Goal: Book appointment/travel/reservation

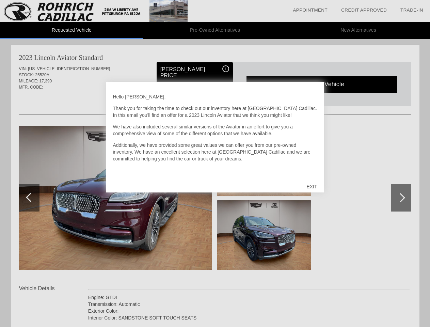
click at [310, 10] on link "Appointment" at bounding box center [310, 9] width 35 height 5
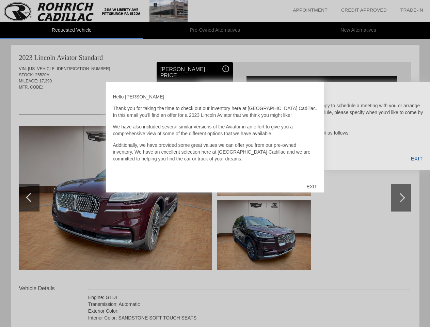
click at [311, 186] on div "EXIT" at bounding box center [311, 186] width 24 height 20
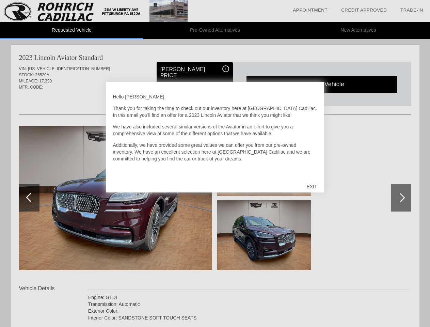
click at [310, 10] on link "Appointment" at bounding box center [310, 9] width 35 height 5
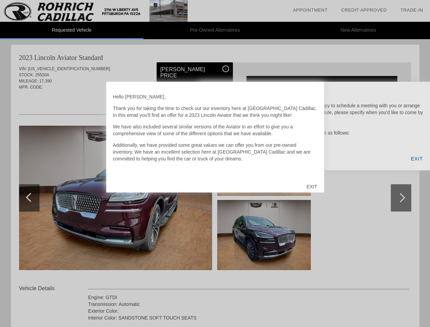
click at [311, 186] on div "EXIT" at bounding box center [311, 186] width 24 height 20
